Goal: Find specific page/section: Find specific page/section

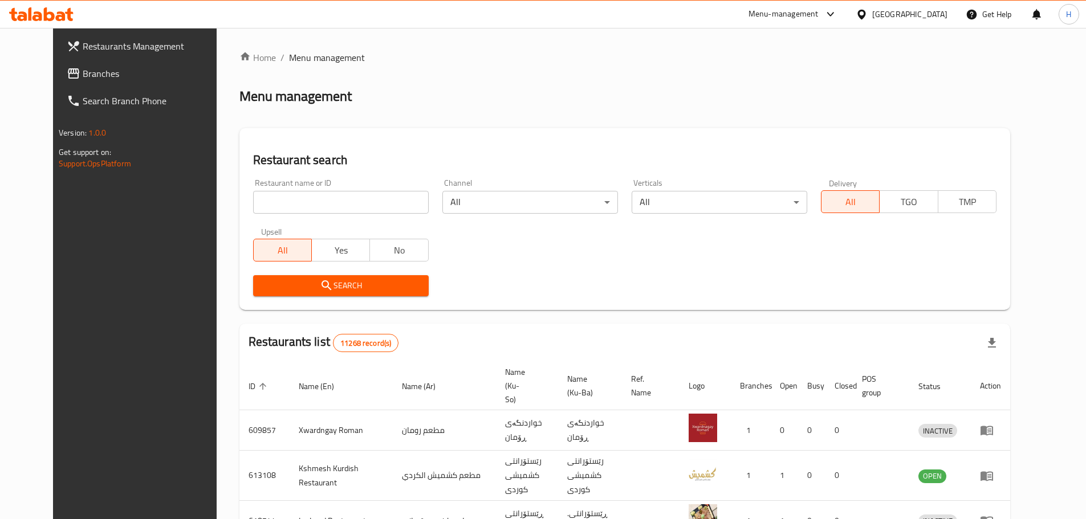
drag, startPoint x: 0, startPoint y: 0, endPoint x: 274, endPoint y: 204, distance: 341.4
click at [274, 204] on input "search" at bounding box center [341, 202] width 176 height 23
paste input "Fakhar w [GEOGRAPHIC_DATA]"
click at [339, 275] on button "Search" at bounding box center [341, 285] width 176 height 21
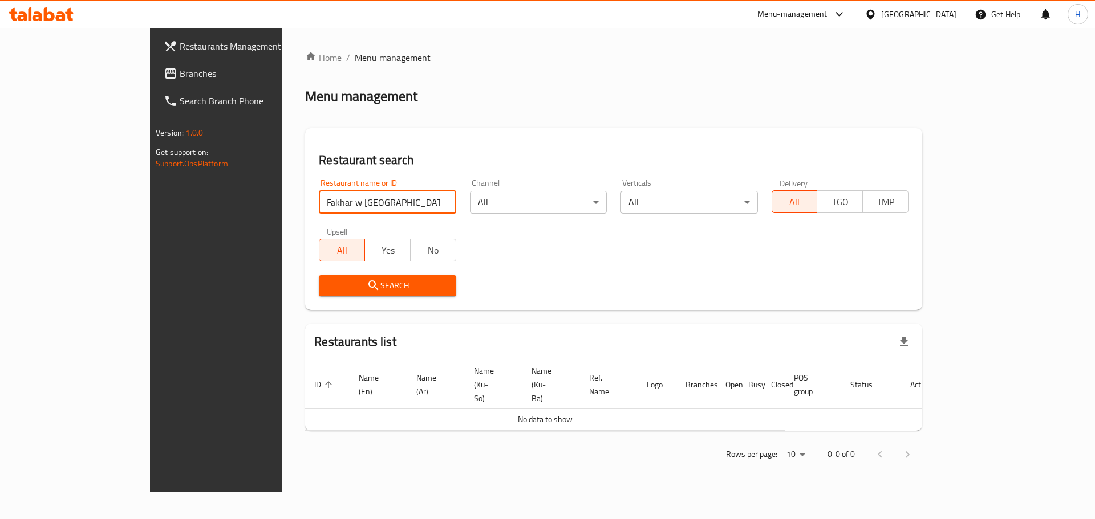
drag, startPoint x: 295, startPoint y: 201, endPoint x: 253, endPoint y: 206, distance: 42.5
click at [319, 206] on input "Fakhar w [GEOGRAPHIC_DATA]" at bounding box center [387, 202] width 137 height 23
type input "Fakhar"
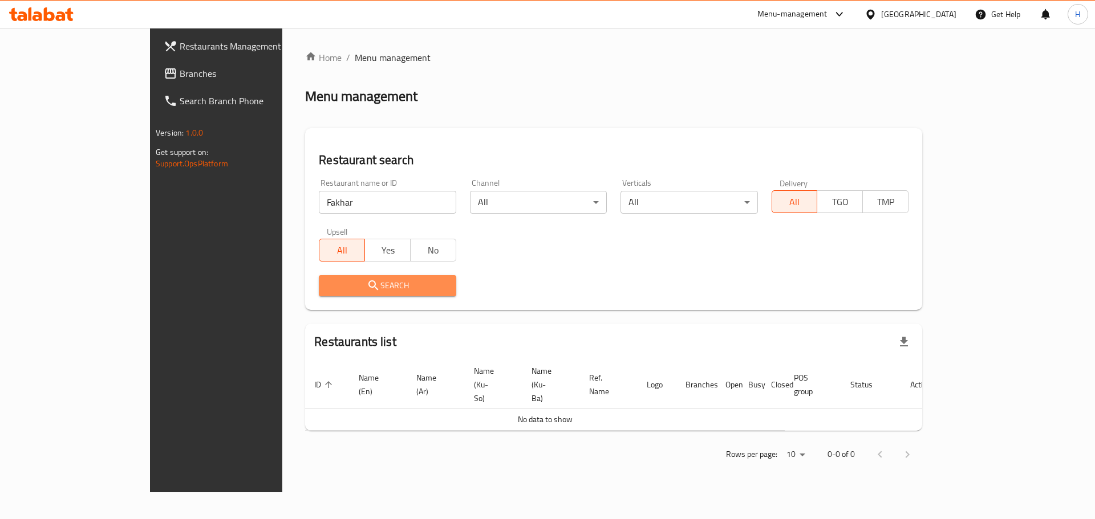
click at [319, 278] on button "Search" at bounding box center [387, 285] width 137 height 21
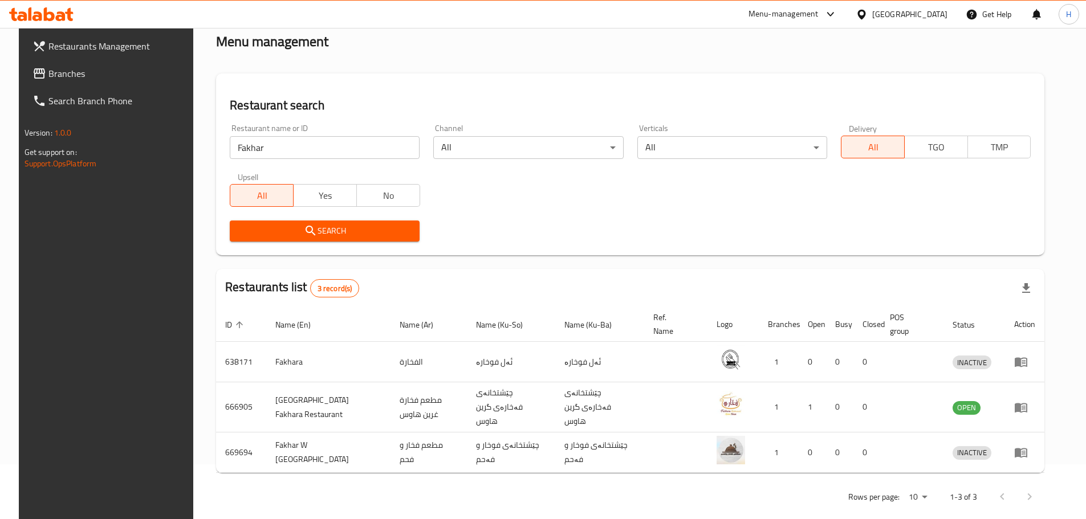
scroll to position [57, 0]
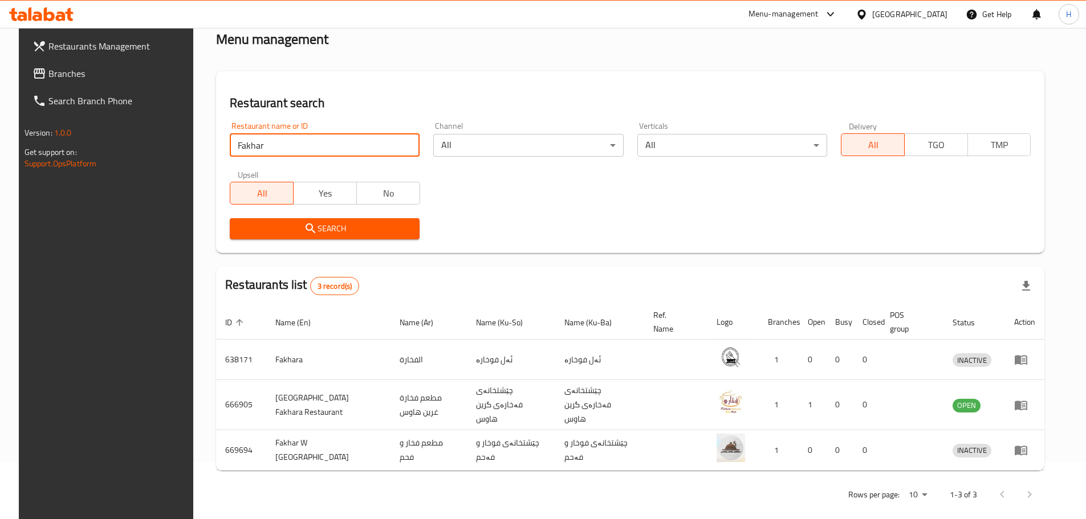
click at [278, 151] on input "Fakhar" at bounding box center [325, 145] width 190 height 23
